Goal: Navigation & Orientation: Understand site structure

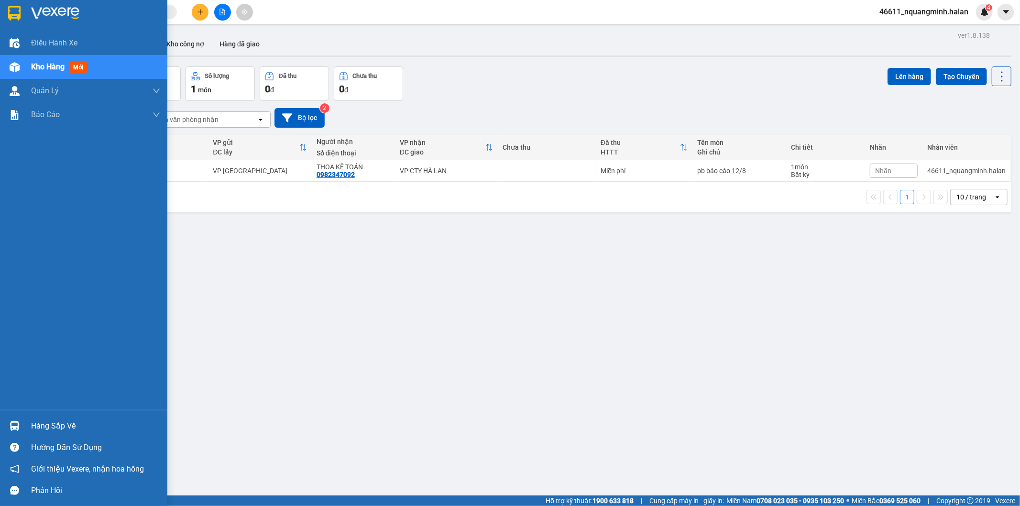
drag, startPoint x: 11, startPoint y: 429, endPoint x: 22, endPoint y: 417, distance: 16.3
click at [11, 429] on img at bounding box center [15, 426] width 10 height 10
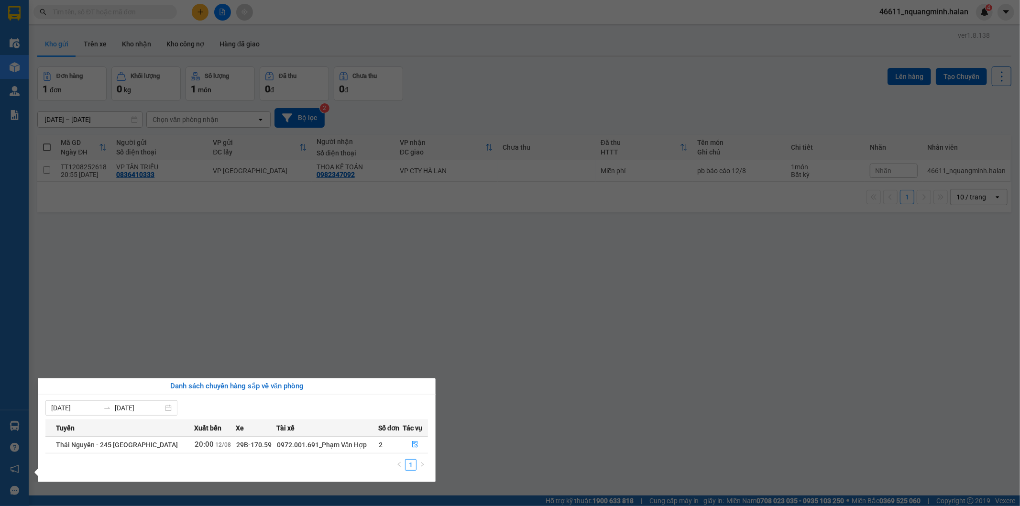
drag, startPoint x: 232, startPoint y: 268, endPoint x: 158, endPoint y: 113, distance: 171.4
click at [232, 268] on section "Kết quả tìm kiếm ( 0 ) Bộ lọc No Data 46611_nquangminh.halan 4 Điều hành xe Kho…" at bounding box center [510, 253] width 1020 height 506
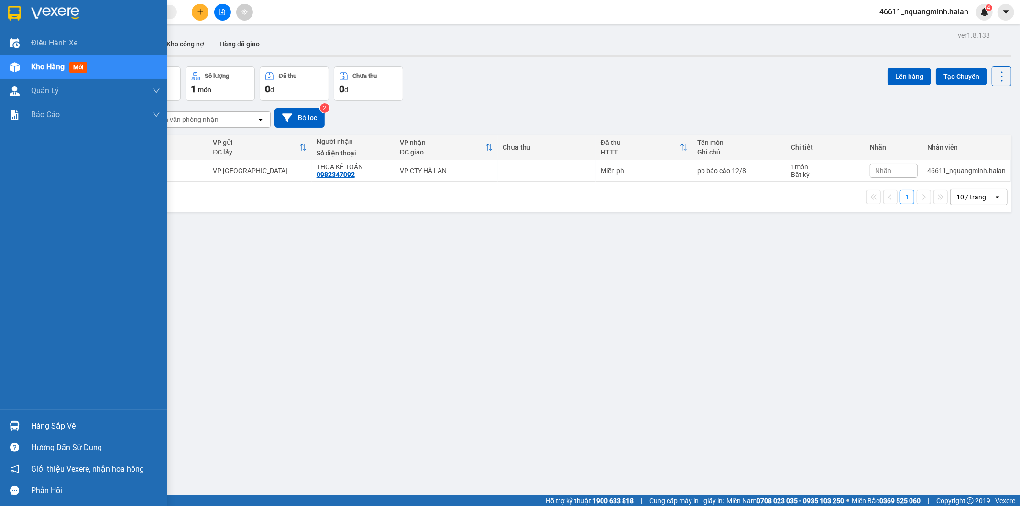
click at [22, 428] on div at bounding box center [14, 426] width 17 height 17
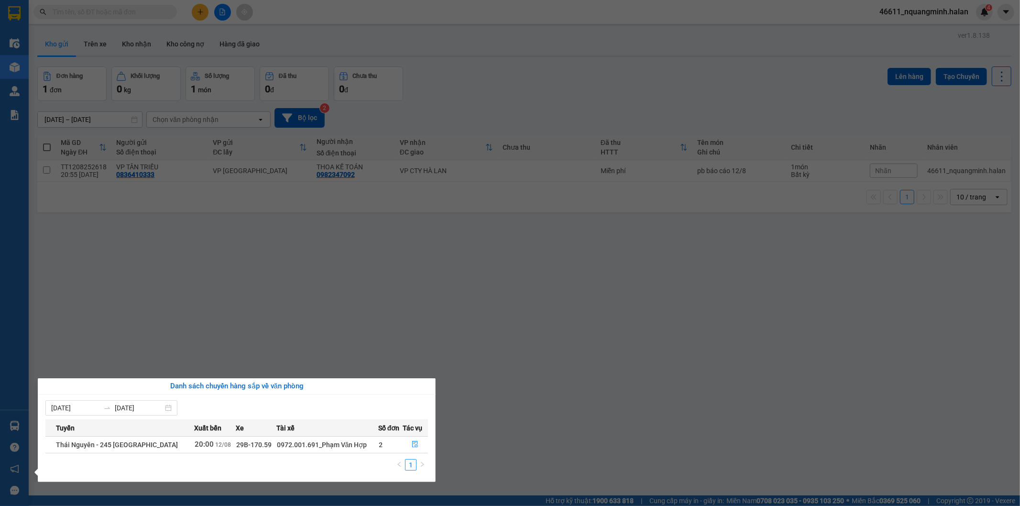
click at [222, 245] on section "Kết quả tìm kiếm ( 0 ) Bộ lọc No Data 46611_nquangminh.halan 4 Điều hành xe Kho…" at bounding box center [510, 253] width 1020 height 506
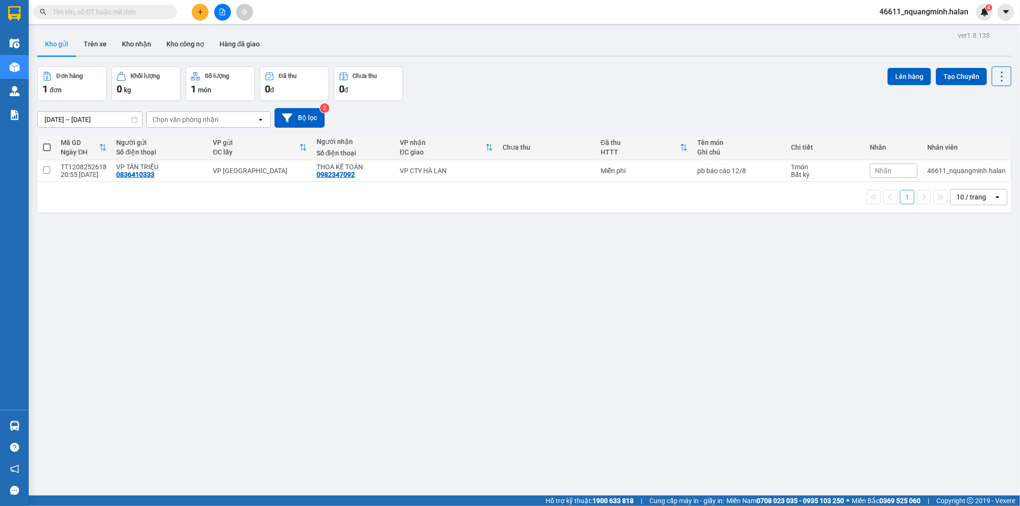
click at [347, 318] on div "ver 1.8.138 Kho gửi Trên xe Kho nhận Kho công nợ Hàng đã giao Đơn hàng 1 đơn Kh…" at bounding box center [524, 282] width 982 height 506
click at [322, 453] on div "ver 1.8.138 Kho gửi Trên xe Kho nhận Kho công nợ Hàng đã giao Đơn hàng 1 đơn Kh…" at bounding box center [524, 282] width 982 height 506
